Goal: Find specific page/section: Find specific page/section

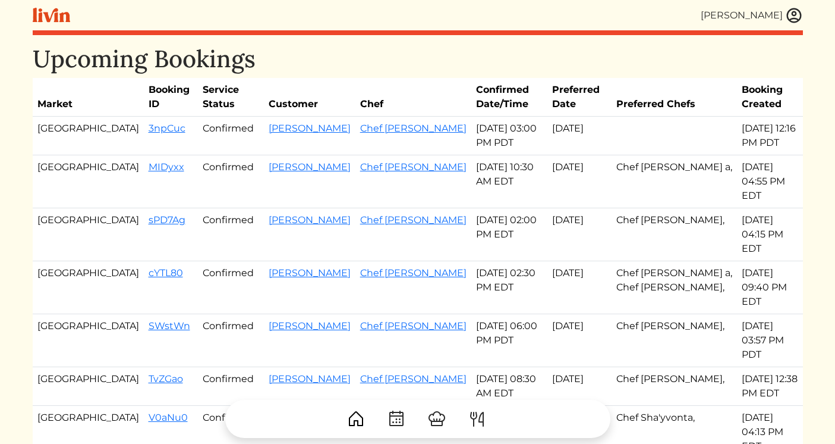
click at [703, 61] on h1 "Upcoming Bookings" at bounding box center [418, 59] width 771 height 29
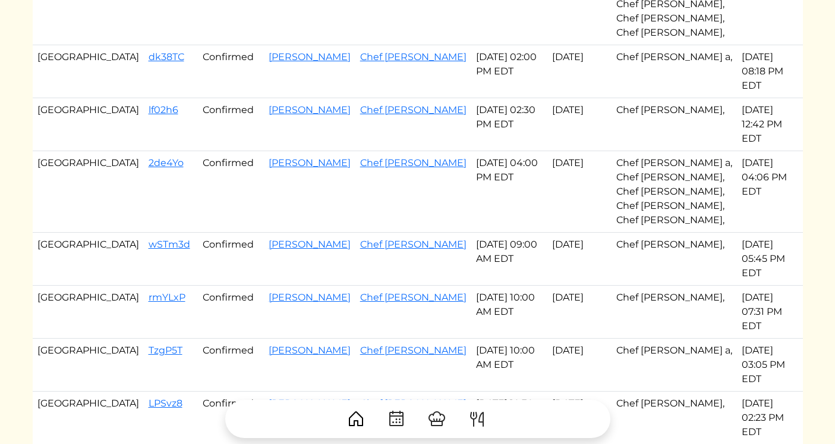
scroll to position [769, 0]
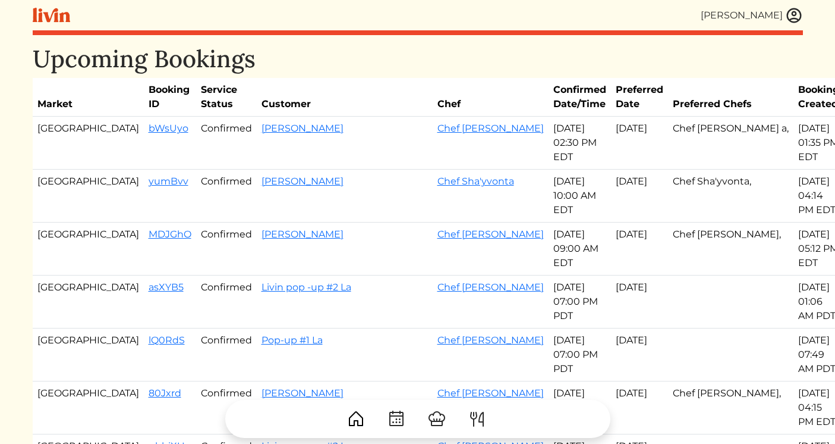
click at [793, 9] on img at bounding box center [794, 16] width 18 height 18
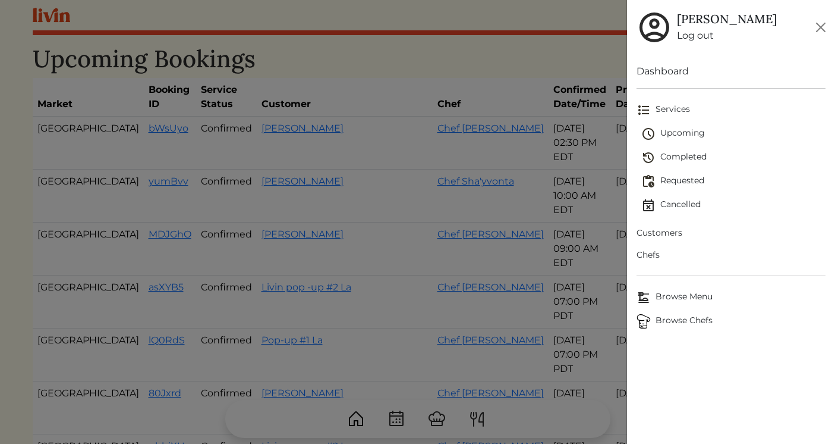
click at [653, 228] on span "Customers" at bounding box center [731, 233] width 189 height 12
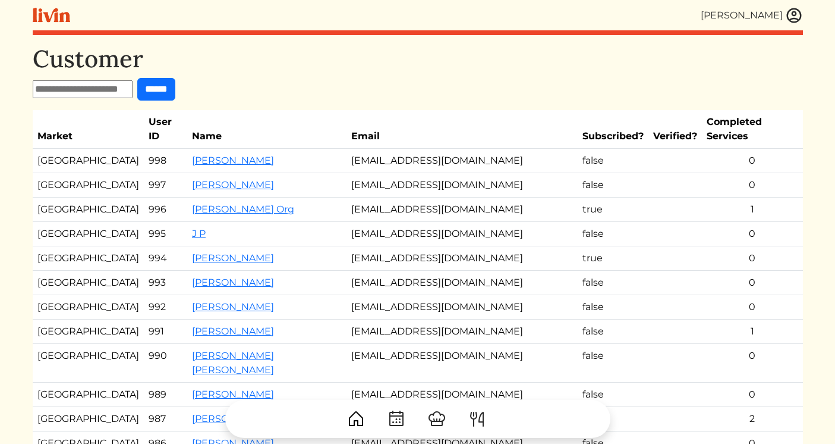
click at [117, 90] on input "text" at bounding box center [83, 89] width 100 height 18
click at [791, 11] on img at bounding box center [794, 16] width 18 height 18
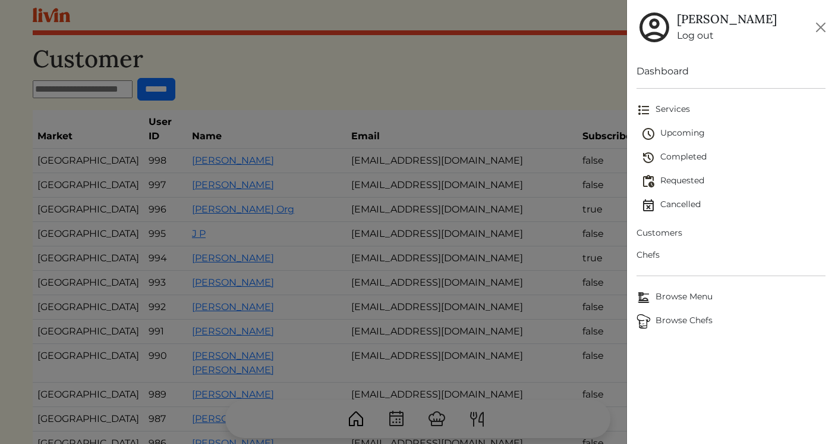
click at [655, 258] on span "Chefs" at bounding box center [731, 255] width 189 height 12
click at [661, 253] on span "Chefs" at bounding box center [731, 255] width 189 height 12
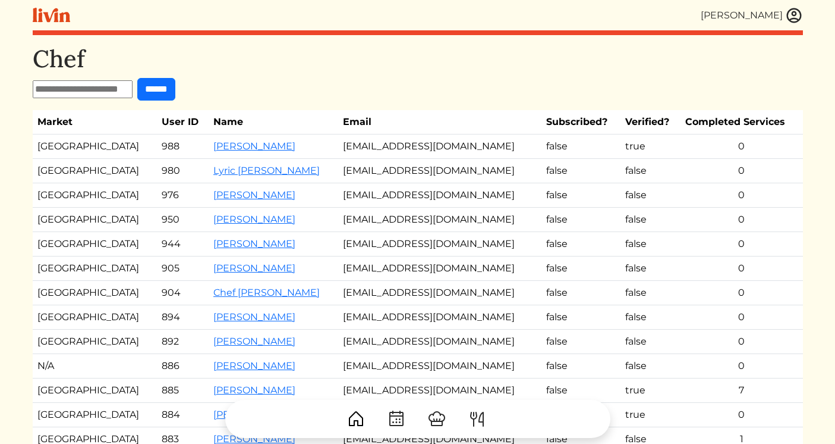
click at [111, 87] on input "text" at bounding box center [83, 89] width 100 height 18
type input "****"
click at [137, 78] on input "******" at bounding box center [156, 89] width 38 height 23
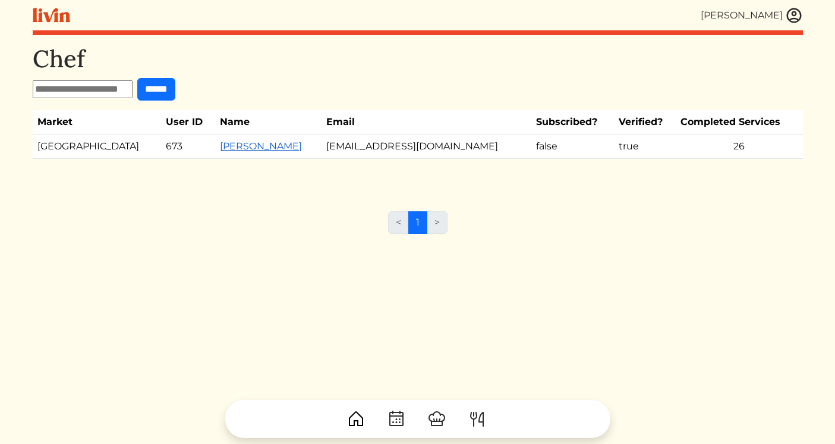
click at [220, 146] on link "[PERSON_NAME]" at bounding box center [261, 145] width 82 height 11
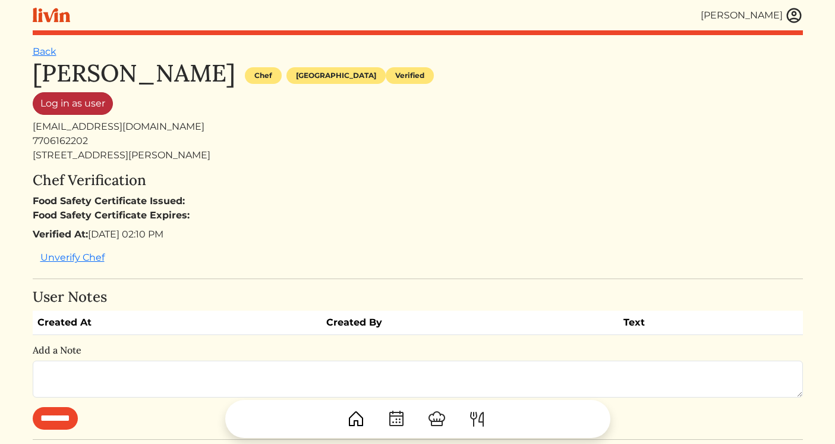
click at [98, 105] on link "Log in as user" at bounding box center [73, 103] width 80 height 23
